Goal: Task Accomplishment & Management: Manage account settings

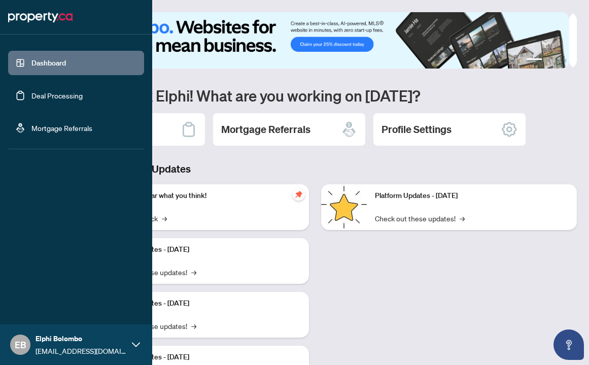
click at [31, 100] on link "Deal Processing" at bounding box center [56, 95] width 51 height 9
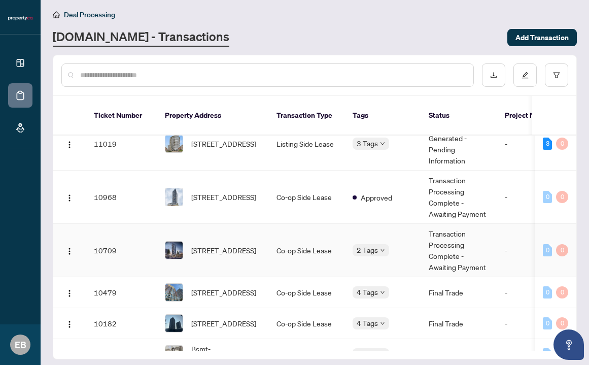
scroll to position [24, 0]
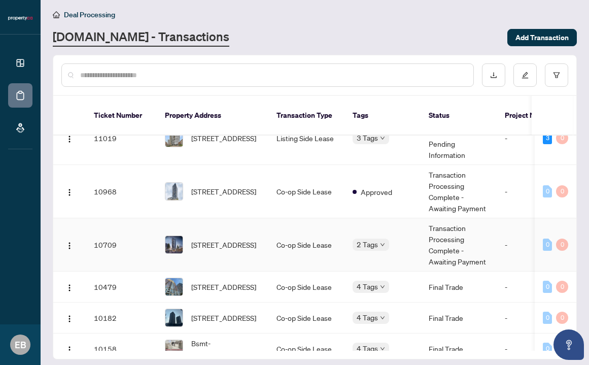
click at [263, 258] on td "[STREET_ADDRESS]" at bounding box center [213, 244] width 112 height 53
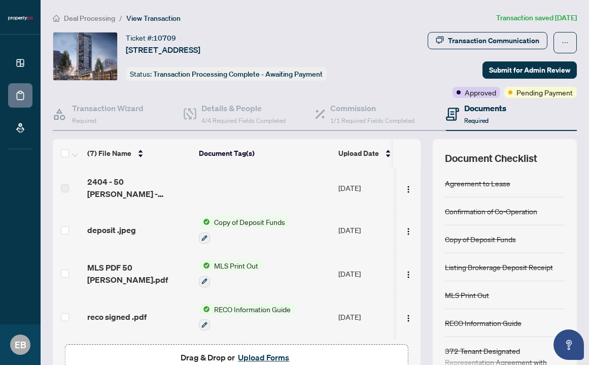
click at [70, 58] on img at bounding box center [85, 56] width 64 height 48
click at [163, 18] on span "View Transaction" at bounding box center [153, 18] width 54 height 9
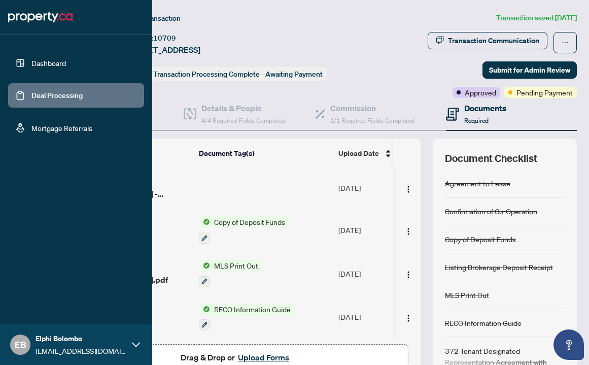
click at [31, 100] on link "Deal Processing" at bounding box center [56, 95] width 51 height 9
